Goal: Information Seeking & Learning: Learn about a topic

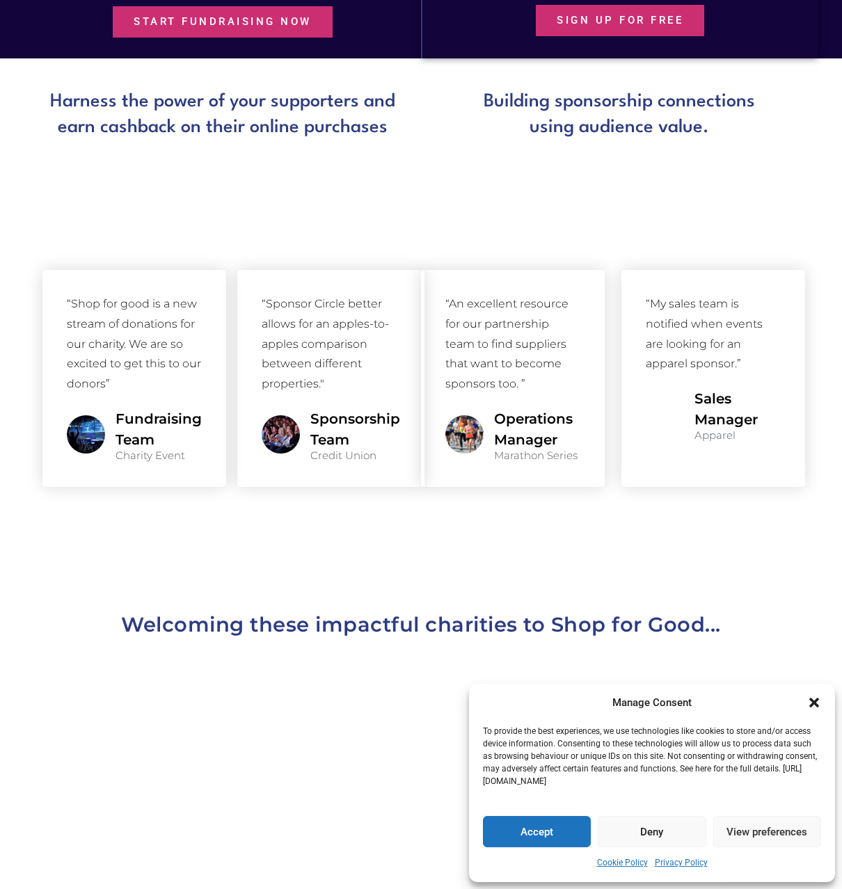
scroll to position [1463, 0]
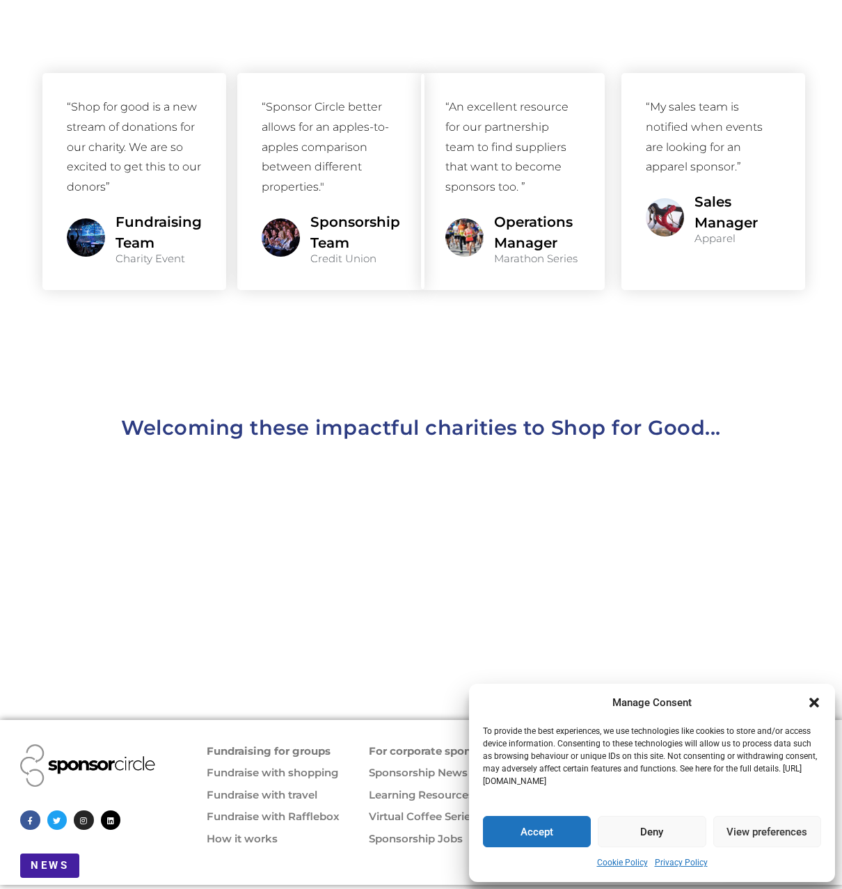
click at [817, 700] on icon "Close dialogue" at bounding box center [814, 703] width 10 height 10
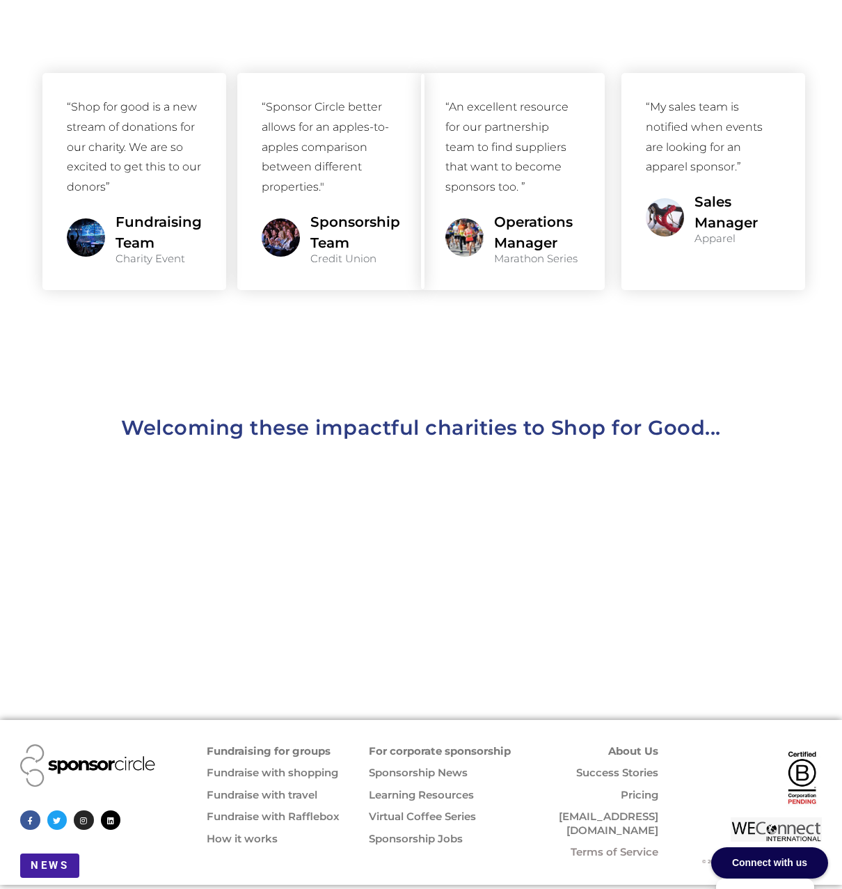
click at [646, 739] on div "About Us Success Stories Pricing info@sponsorcircle.com Terms of Service" at bounding box center [596, 811] width 139 height 148
click at [652, 744] on link "About Us" at bounding box center [633, 750] width 50 height 13
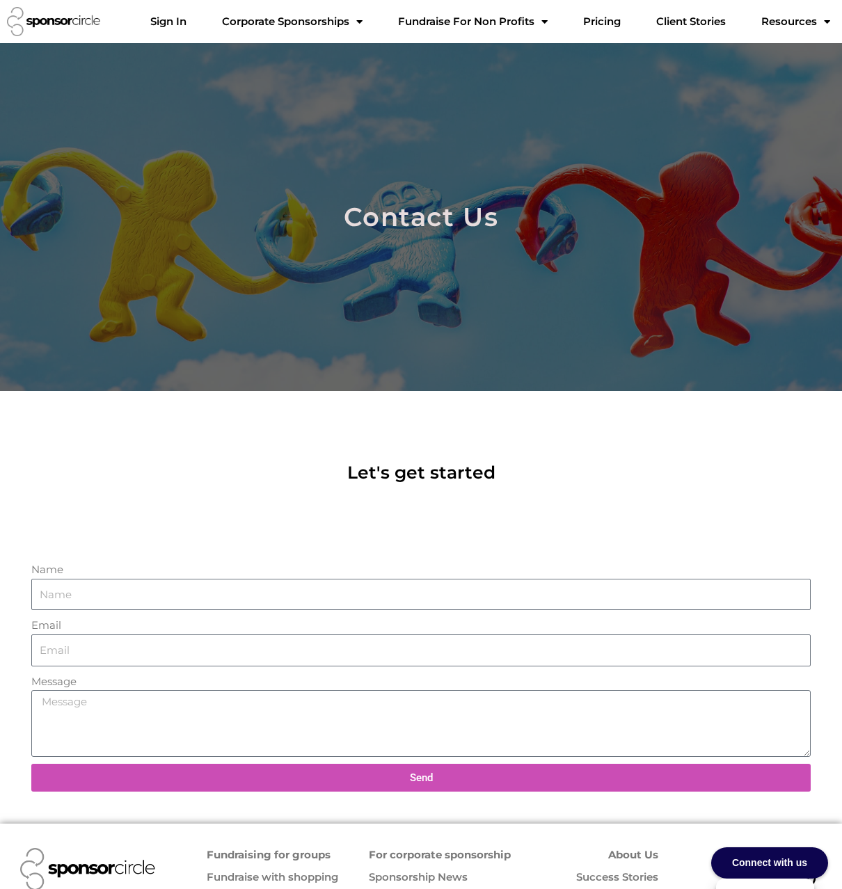
scroll to position [125, 0]
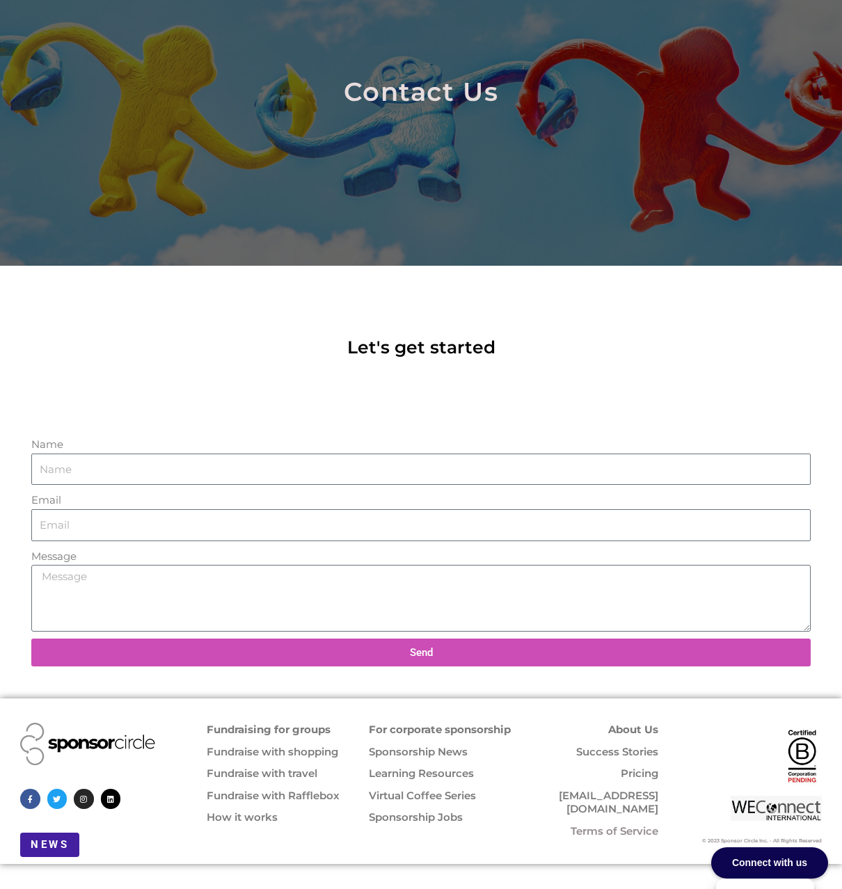
click at [634, 731] on link "About Us" at bounding box center [633, 729] width 50 height 13
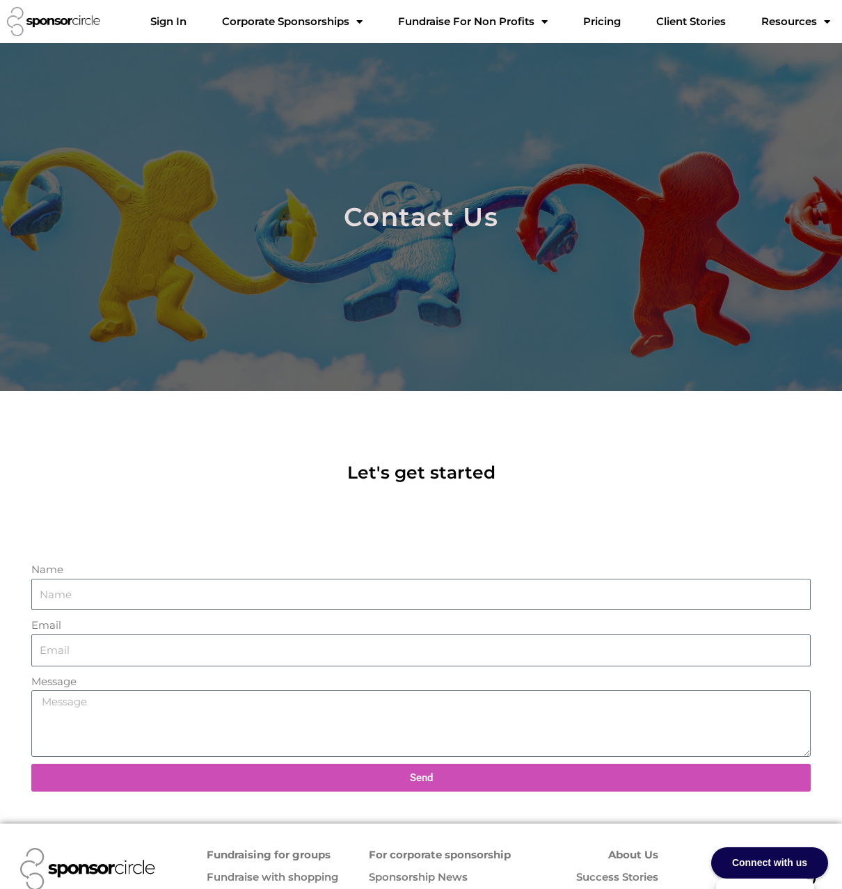
scroll to position [125, 0]
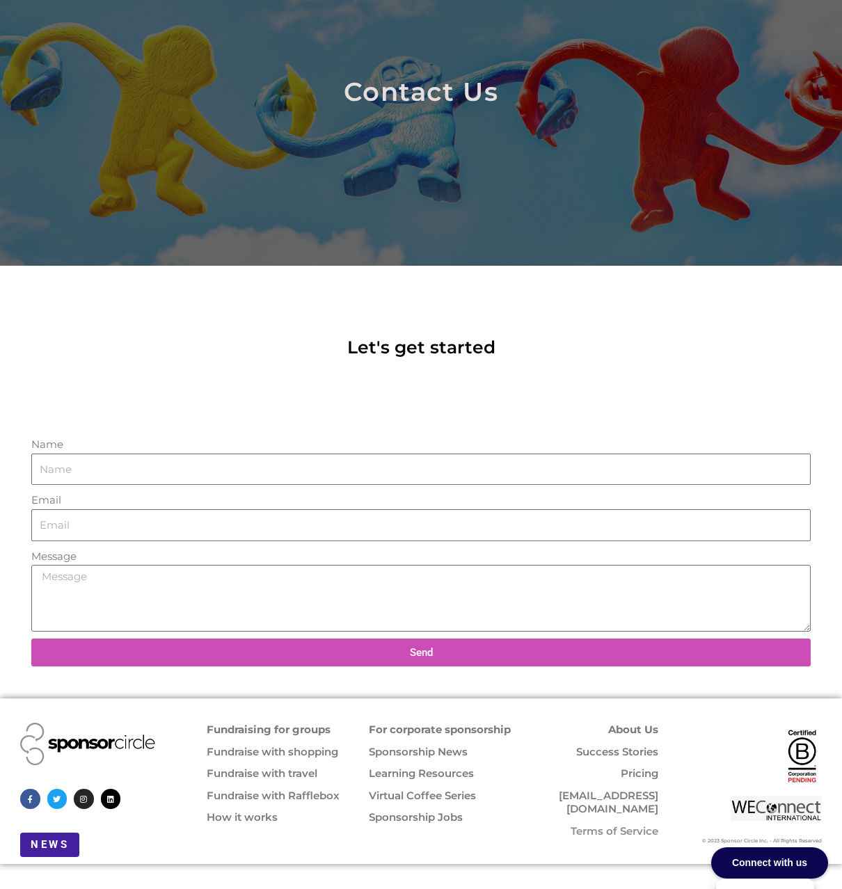
click at [254, 817] on link "How it works" at bounding box center [242, 816] width 71 height 13
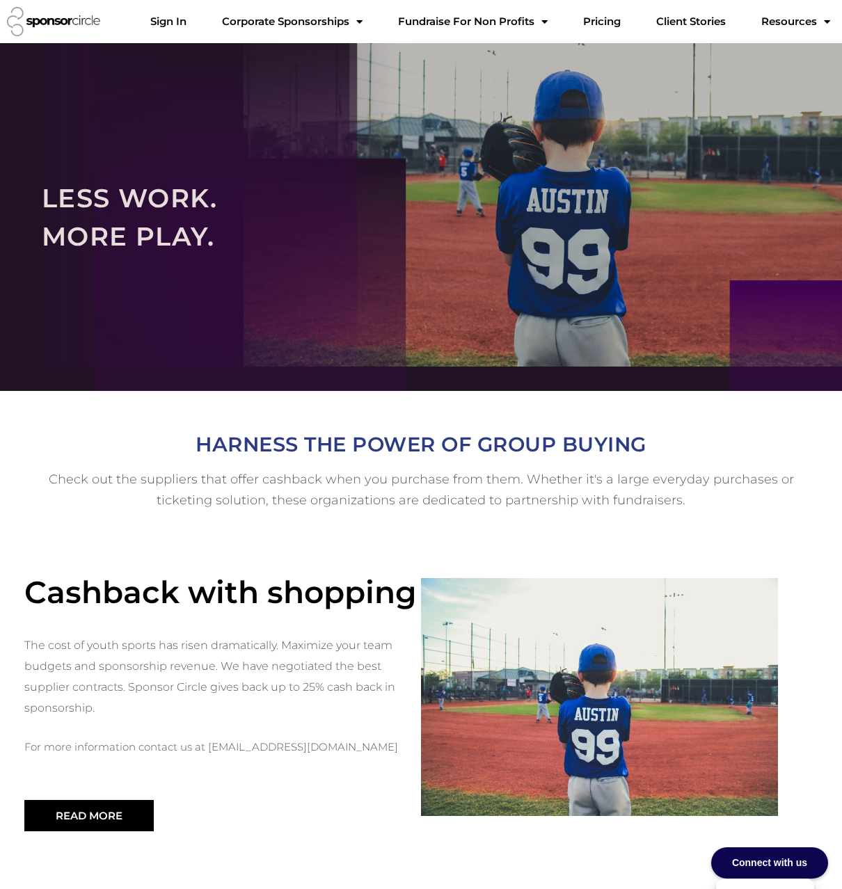
click at [81, 12] on img at bounding box center [53, 21] width 93 height 29
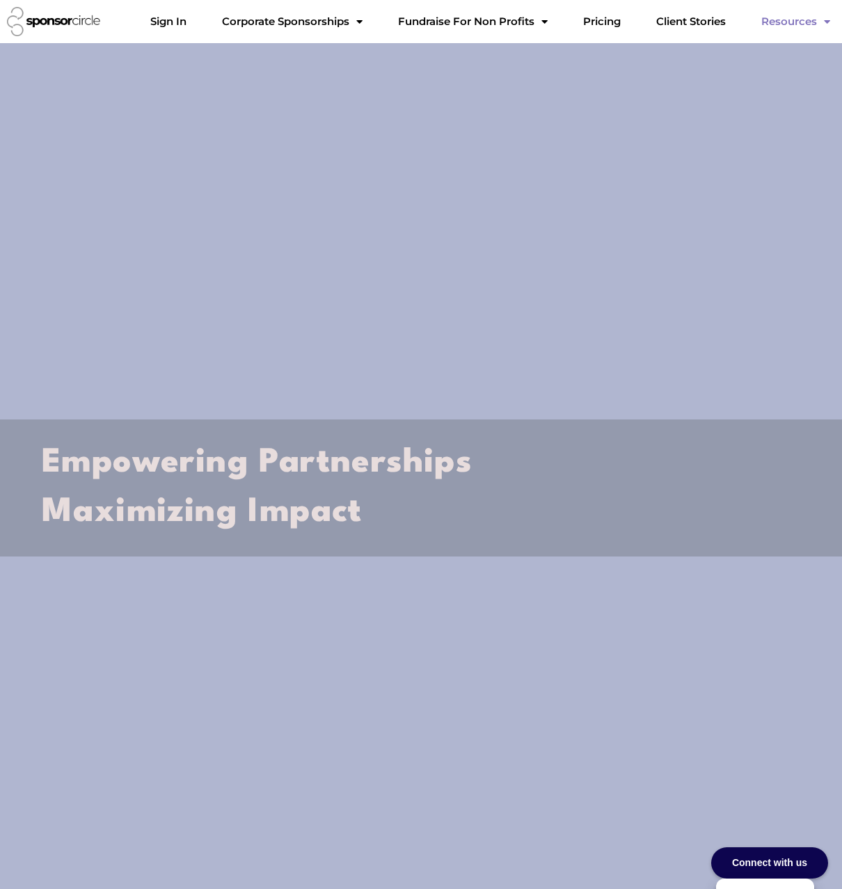
click at [817, 21] on span "Menu" at bounding box center [823, 22] width 13 height 24
click at [817, 22] on span "Menu" at bounding box center [823, 22] width 13 height 24
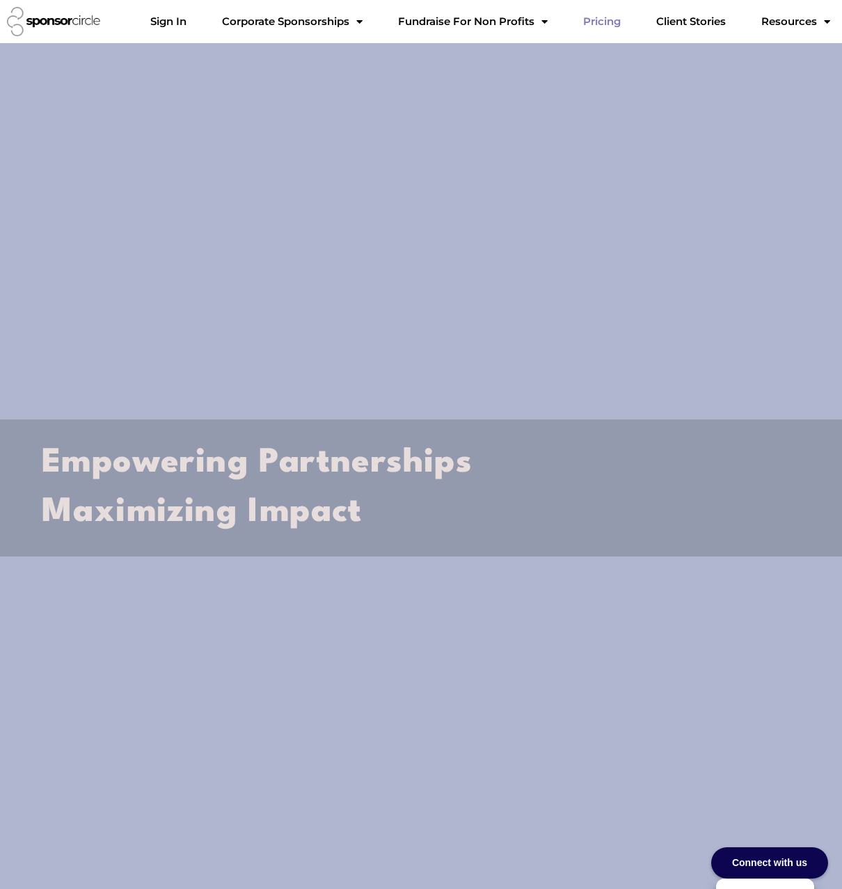
click at [611, 24] on link "Pricing" at bounding box center [602, 22] width 60 height 28
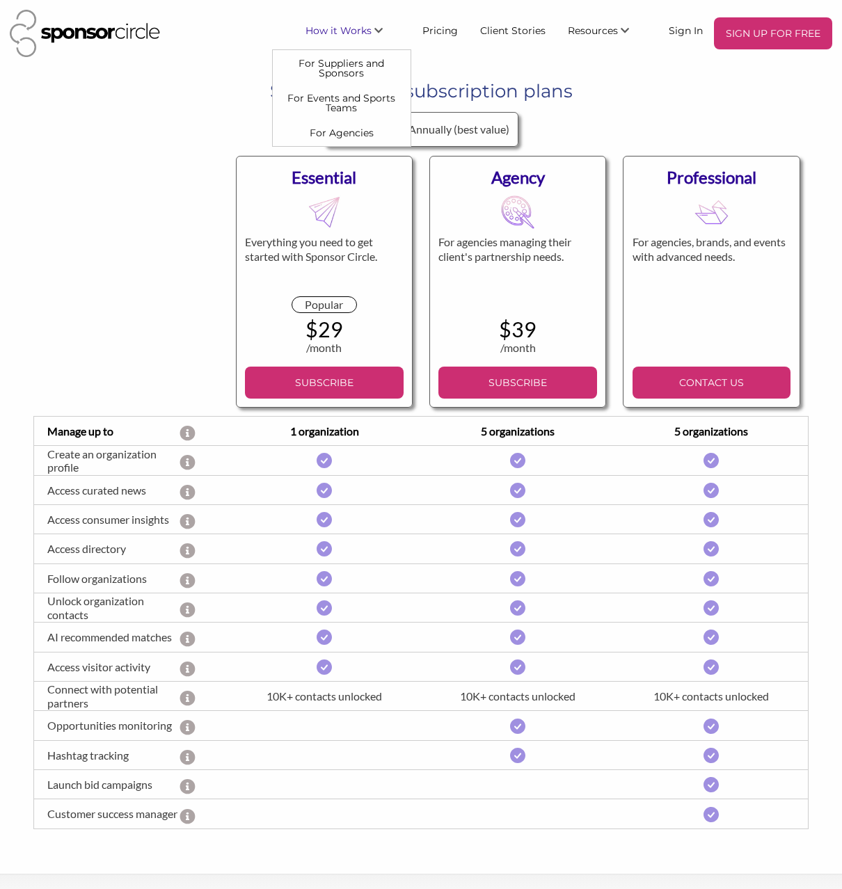
click at [358, 25] on span "How it Works" at bounding box center [338, 30] width 66 height 13
click at [357, 25] on span "How it Works" at bounding box center [338, 30] width 66 height 13
click at [339, 63] on link "For Suppliers and Sponsors" at bounding box center [342, 67] width 138 height 35
